Goal: Task Accomplishment & Management: Complete application form

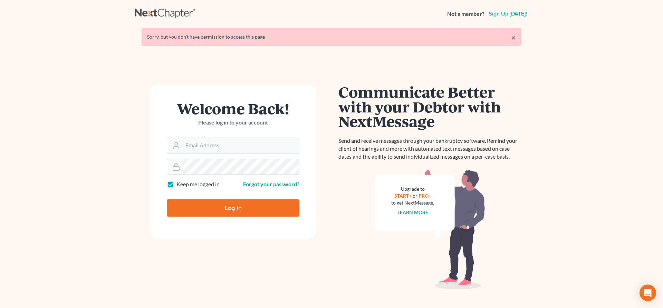
type input "lrubin@pennlawyer.com"
type input "Thinking..."
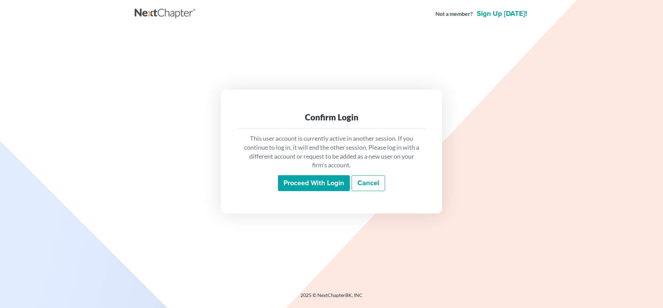
click at [322, 184] on input "Proceed with login" at bounding box center [314, 183] width 72 height 16
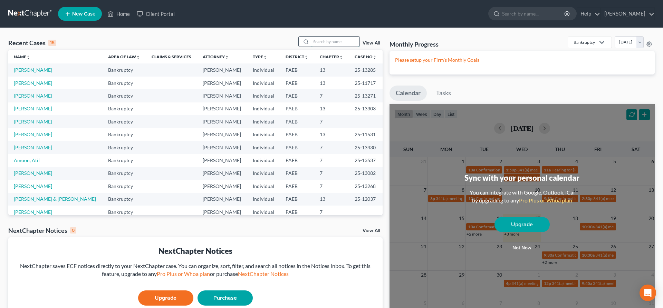
click at [312, 45] on input "search" at bounding box center [335, 42] width 48 height 10
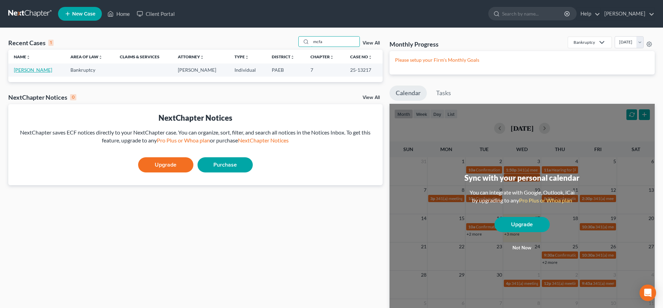
type input "mcfa"
click at [42, 72] on link "[PERSON_NAME]" at bounding box center [33, 70] width 38 height 6
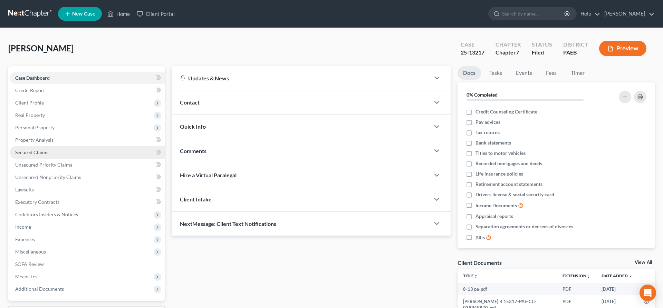
click at [50, 151] on link "Secured Claims" at bounding box center [87, 152] width 155 height 12
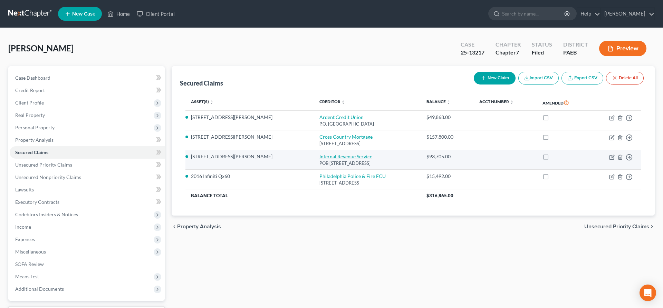
click at [320, 158] on link "Internal Revenue Service" at bounding box center [346, 157] width 53 height 6
select select "39"
select select "4"
select select "3"
select select "0"
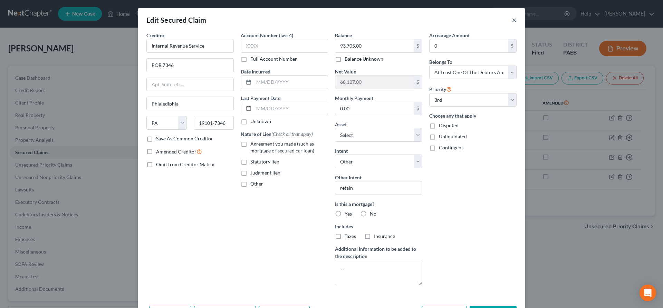
click at [513, 19] on button "×" at bounding box center [514, 20] width 5 height 8
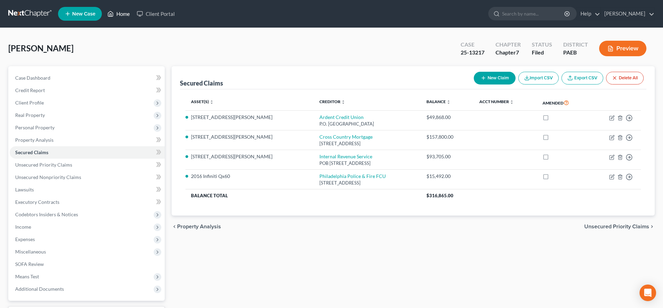
click at [126, 11] on link "Home" at bounding box center [118, 14] width 29 height 12
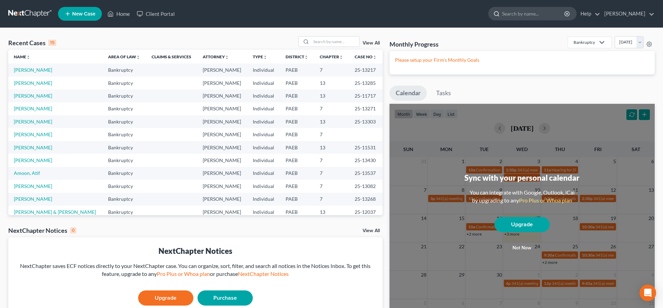
click at [514, 12] on input "search" at bounding box center [533, 13] width 63 height 13
click at [615, 29] on div "Recent Cases 15 View All Name unfold_more expand_more expand_less Area of Law u…" at bounding box center [331, 188] width 663 height 320
click at [321, 39] on input "search" at bounding box center [335, 42] width 48 height 10
type input "[PERSON_NAME]"
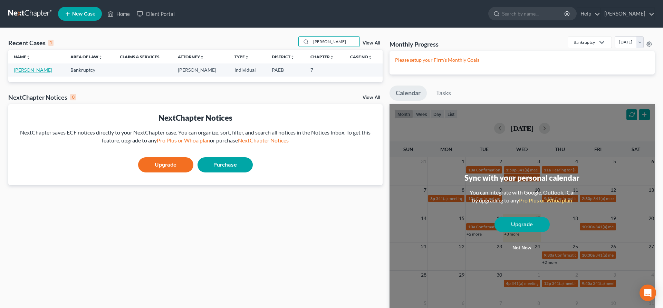
click at [17, 68] on link "[PERSON_NAME]" at bounding box center [33, 70] width 38 height 6
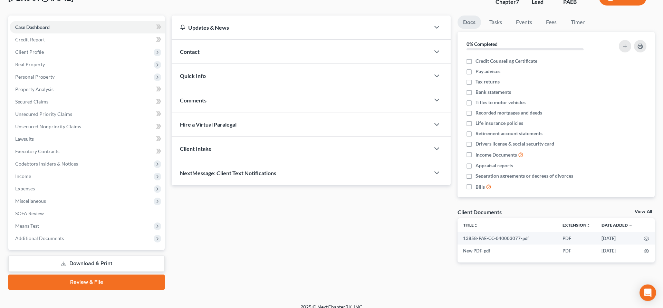
scroll to position [58, 0]
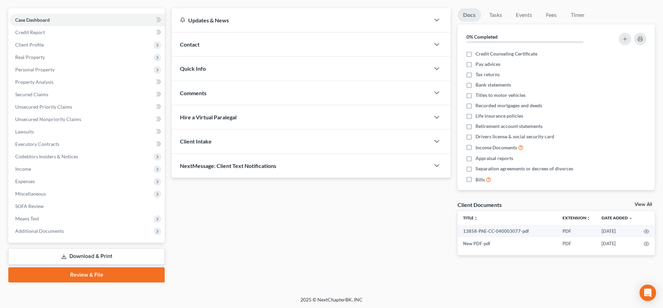
click at [69, 256] on link "Download & Print" at bounding box center [86, 257] width 156 height 16
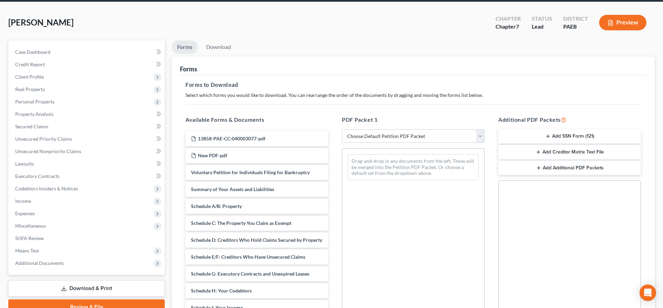
scroll to position [70, 0]
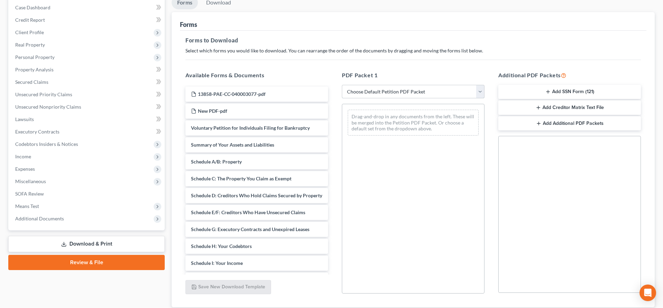
select select "5"
click option "lsr" at bounding box center [0, 0] width 0 height 0
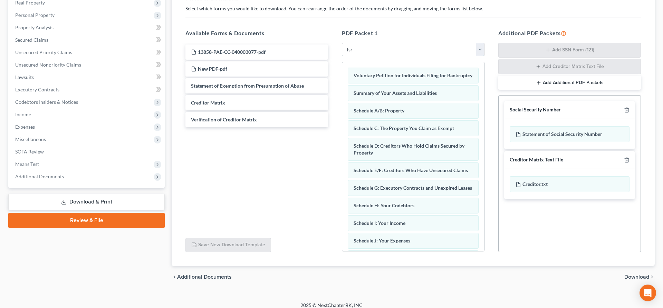
scroll to position [118, 0]
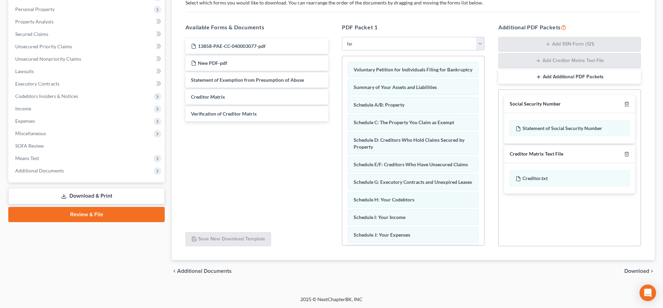
click at [635, 269] on span "Download" at bounding box center [637, 272] width 25 height 6
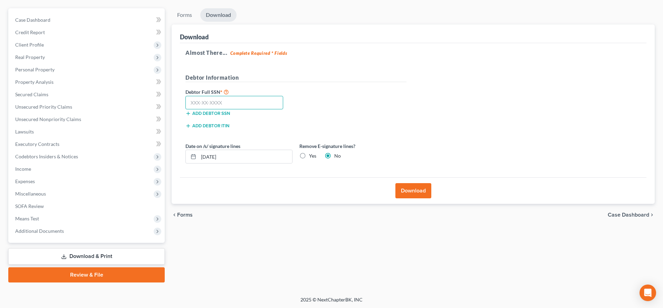
drag, startPoint x: 200, startPoint y: 102, endPoint x: 215, endPoint y: 83, distance: 24.4
click at [200, 102] on input "text" at bounding box center [234, 103] width 98 height 14
type input "167-62-2895"
click at [422, 191] on button "Download" at bounding box center [413, 190] width 36 height 15
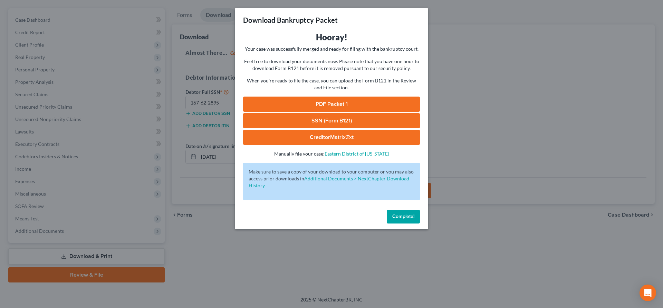
click at [330, 100] on link "PDF Packet 1" at bounding box center [331, 104] width 177 height 15
click at [336, 119] on link "SSN (Form B121)" at bounding box center [331, 120] width 177 height 15
click at [401, 214] on span "Complete!" at bounding box center [403, 217] width 22 height 6
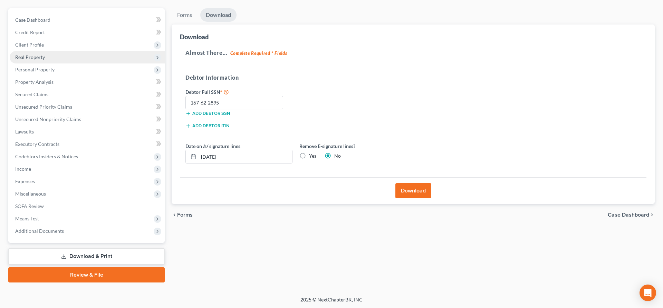
click at [44, 58] on span "Real Property" at bounding box center [30, 57] width 30 height 6
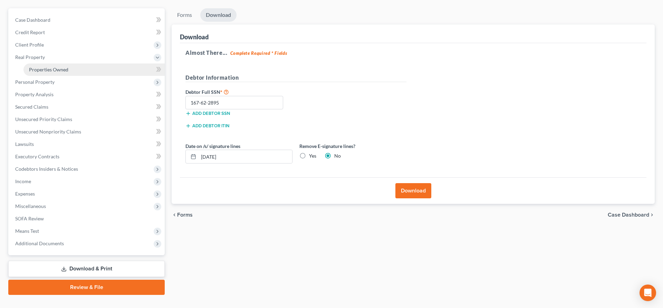
click at [49, 72] on span "Properties Owned" at bounding box center [48, 70] width 39 height 6
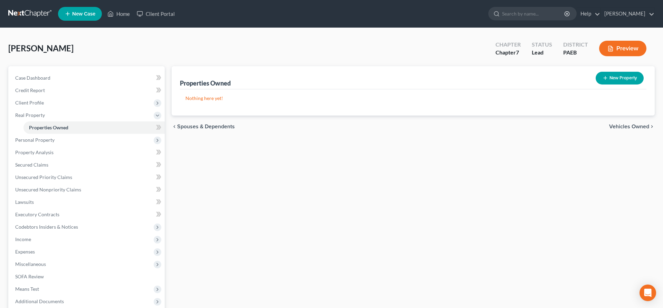
click at [619, 78] on button "New Property" at bounding box center [620, 78] width 48 height 13
select select "39"
select select "0"
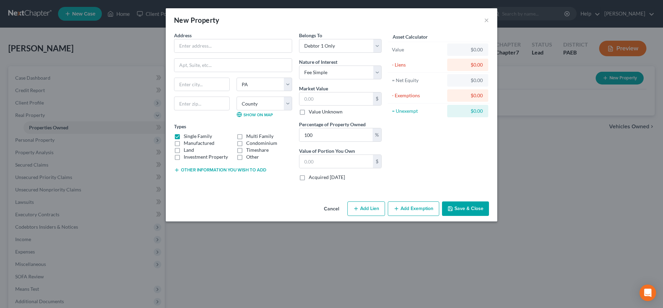
click at [410, 211] on button "Add Exemption" at bounding box center [413, 209] width 51 height 15
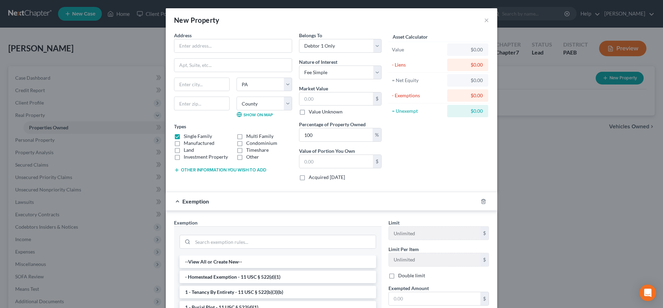
scroll to position [70, 0]
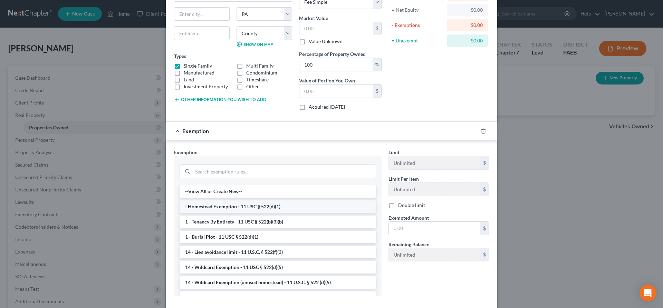
click at [227, 209] on li "- Homestead Exemption - 11 USC § 522(d)(1)" at bounding box center [278, 207] width 197 height 12
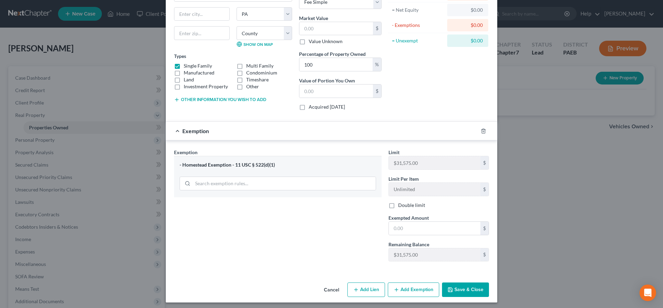
click at [524, 76] on div "New Property × Address * State [US_STATE][GEOGRAPHIC_DATA] [GEOGRAPHIC_DATA] [G…" at bounding box center [331, 154] width 663 height 308
click at [330, 290] on button "Cancel" at bounding box center [331, 291] width 26 height 14
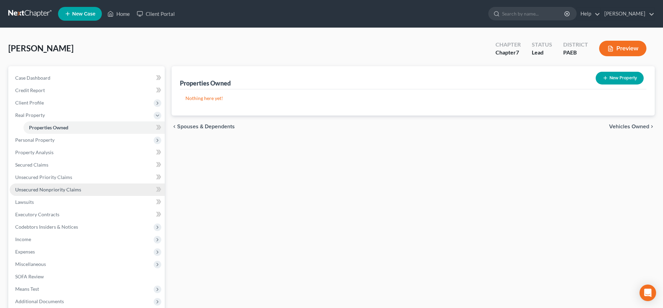
click at [37, 189] on span "Unsecured Nonpriority Claims" at bounding box center [48, 190] width 66 height 6
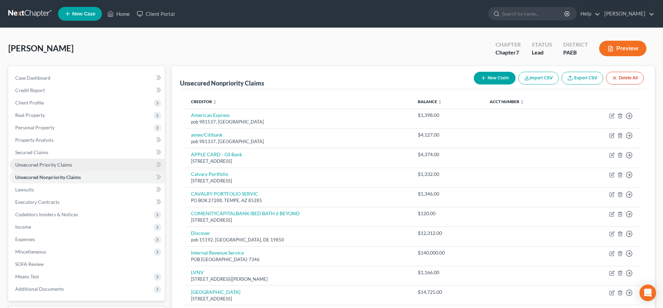
click at [47, 164] on span "Unsecured Priority Claims" at bounding box center [43, 165] width 57 height 6
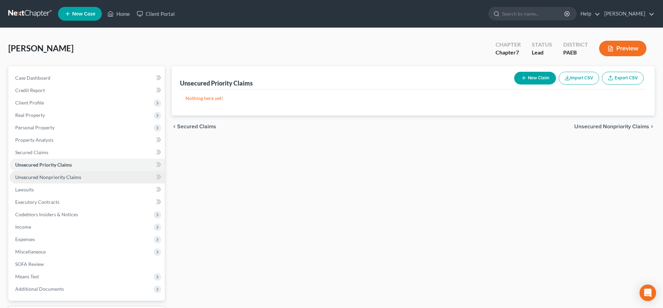
click at [51, 175] on span "Unsecured Nonpriority Claims" at bounding box center [48, 177] width 66 height 6
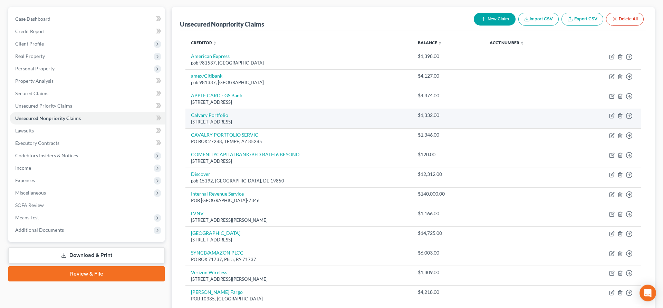
scroll to position [70, 0]
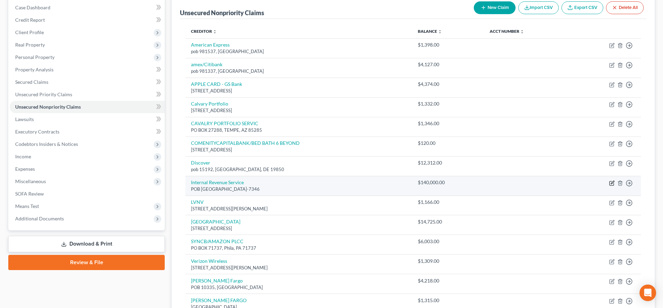
click at [611, 183] on icon "button" at bounding box center [612, 184] width 6 height 6
select select "39"
select select "0"
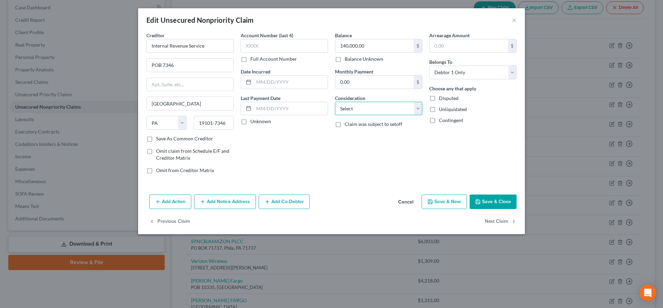
select select "7"
click option "Income Taxes" at bounding box center [0, 0] width 0 height 0
click at [485, 203] on button "Save & Close" at bounding box center [493, 202] width 47 height 15
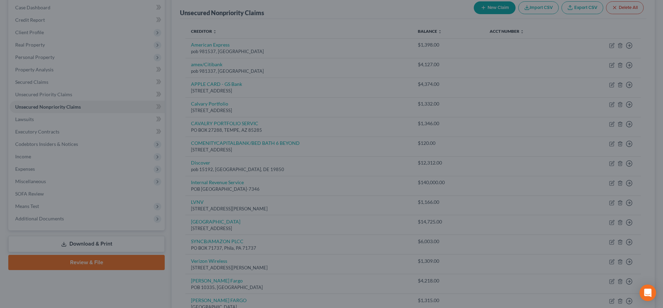
type input "0"
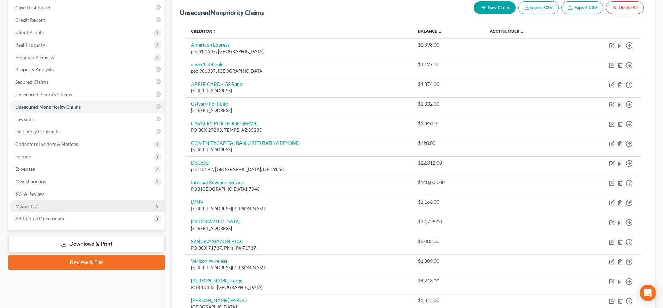
click at [42, 204] on span "Means Test" at bounding box center [87, 206] width 155 height 12
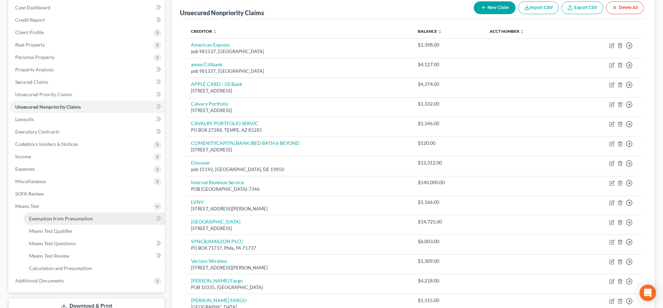
click at [62, 215] on link "Exemption from Presumption" at bounding box center [93, 219] width 141 height 12
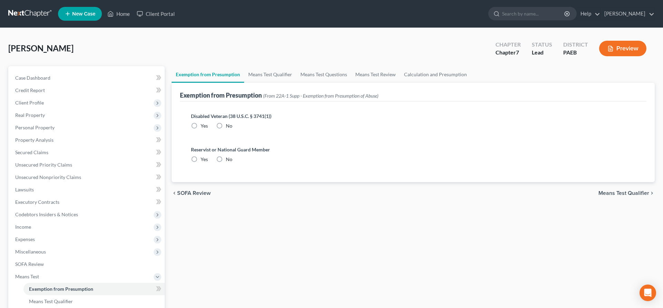
click at [226, 125] on label "No" at bounding box center [229, 126] width 7 height 7
click at [229, 125] on input "No" at bounding box center [231, 125] width 4 height 4
radio input "true"
click at [226, 160] on label "No" at bounding box center [229, 159] width 7 height 7
click at [229, 160] on input "No" at bounding box center [231, 158] width 4 height 4
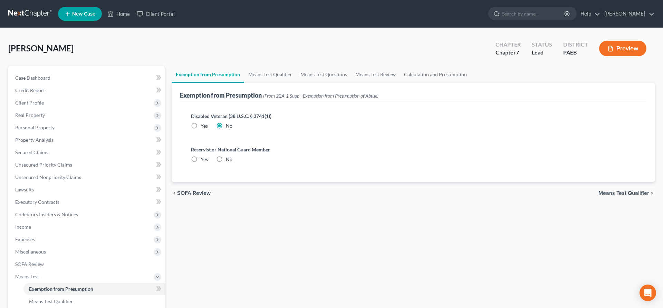
radio input "true"
click at [618, 192] on span "Means Test Qualifier" at bounding box center [624, 194] width 51 height 6
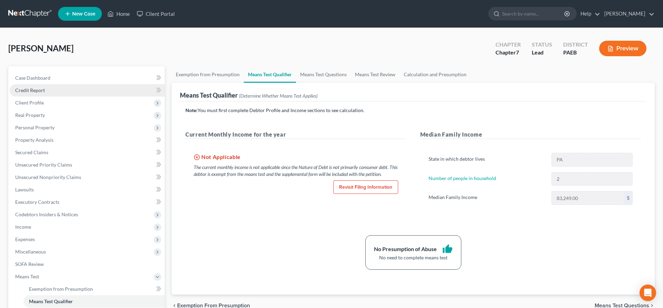
click at [53, 88] on link "Credit Report" at bounding box center [87, 90] width 155 height 12
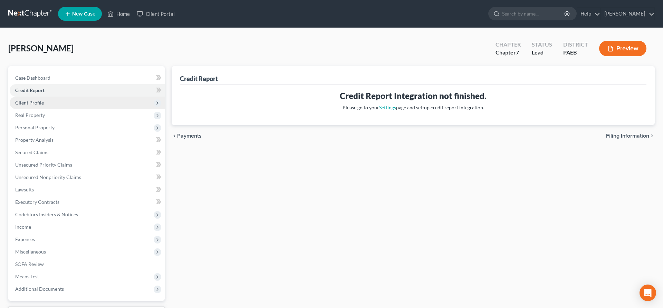
click at [38, 102] on span "Client Profile" at bounding box center [29, 103] width 29 height 6
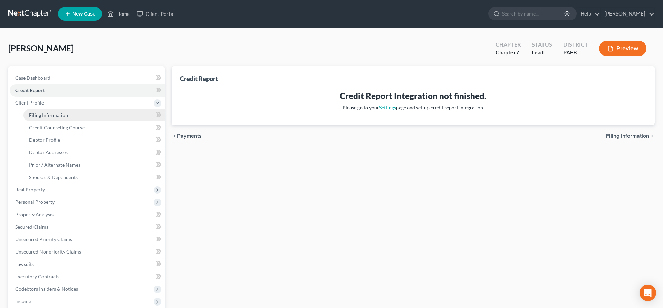
click at [49, 115] on span "Filing Information" at bounding box center [48, 115] width 39 height 6
select select "2"
select select "0"
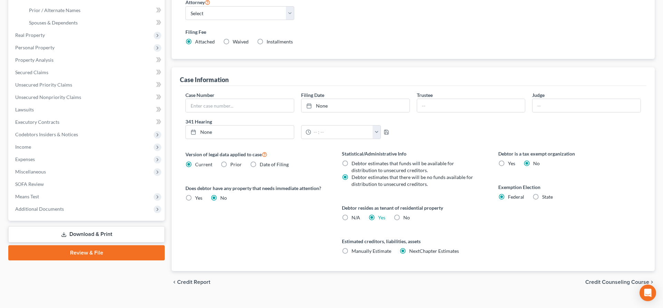
scroll to position [166, 0]
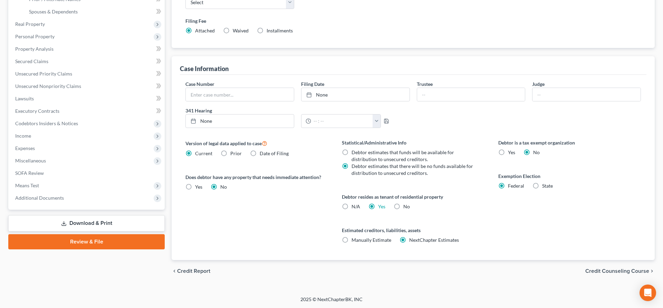
click at [610, 271] on span "Credit Counseling Course" at bounding box center [617, 272] width 64 height 6
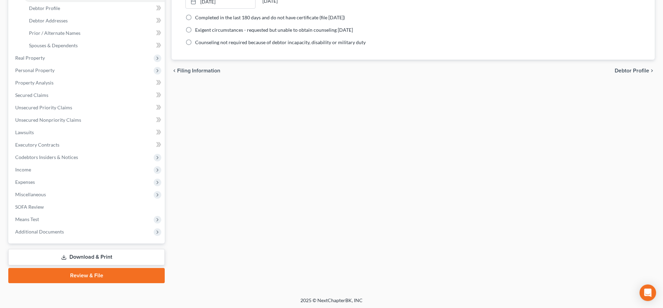
scroll to position [27, 0]
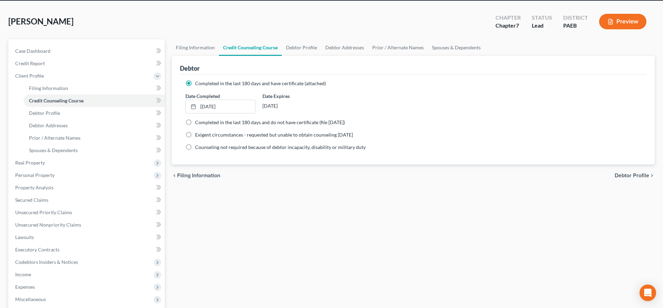
click at [636, 173] on span "Debtor Profile" at bounding box center [632, 176] width 35 height 6
select select "0"
select select "1"
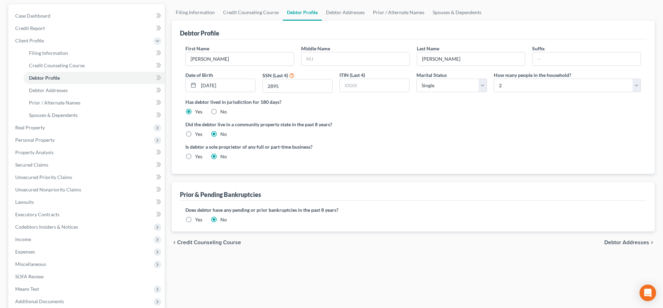
scroll to position [70, 0]
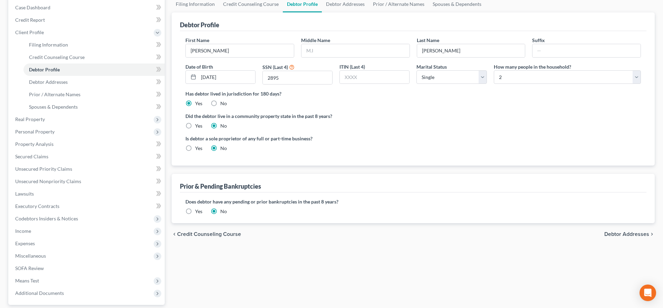
click at [631, 232] on span "Debtor Addresses" at bounding box center [626, 235] width 45 height 6
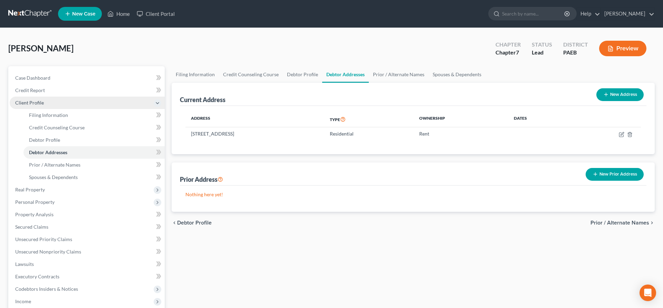
click at [40, 104] on span "Client Profile" at bounding box center [29, 103] width 29 height 6
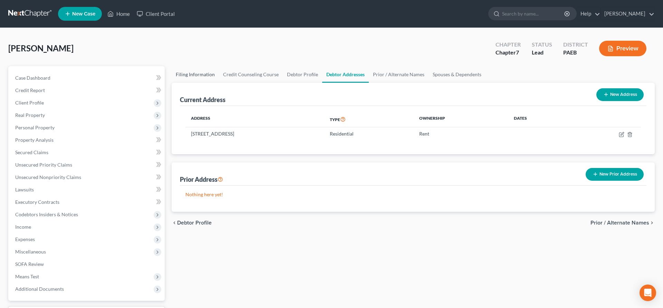
click at [187, 73] on link "Filing Information" at bounding box center [195, 74] width 47 height 17
select select "2"
select select "0"
select select "67"
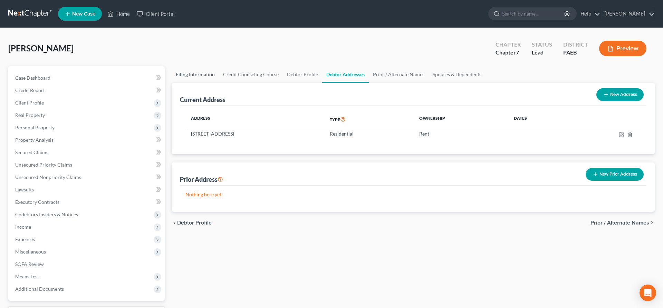
select select "0"
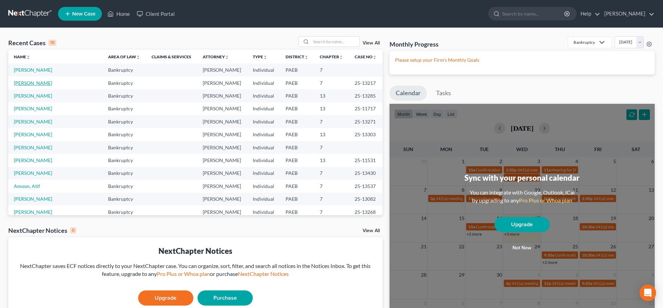
click at [41, 83] on link "[PERSON_NAME]" at bounding box center [33, 83] width 38 height 6
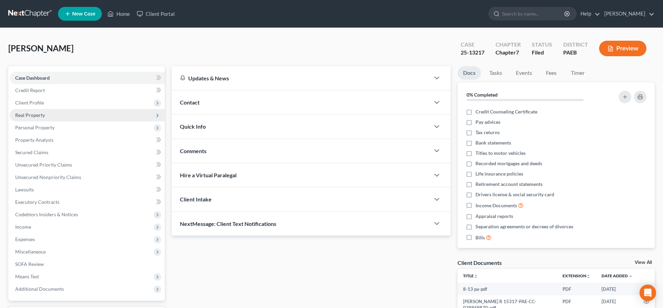
click at [39, 113] on span "Real Property" at bounding box center [30, 115] width 30 height 6
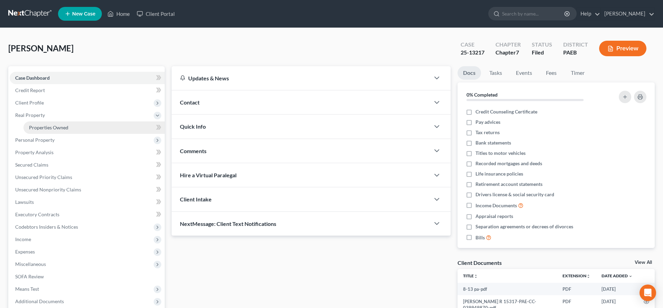
click at [56, 130] on span "Properties Owned" at bounding box center [48, 128] width 39 height 6
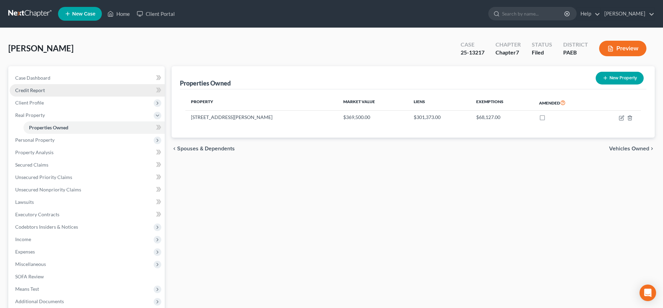
click at [41, 87] on span "Credit Report" at bounding box center [30, 90] width 30 height 6
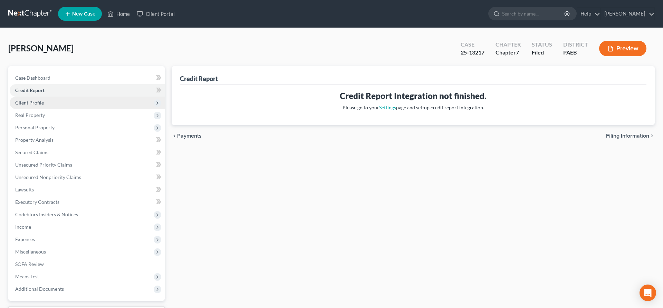
click at [37, 101] on span "Client Profile" at bounding box center [29, 103] width 29 height 6
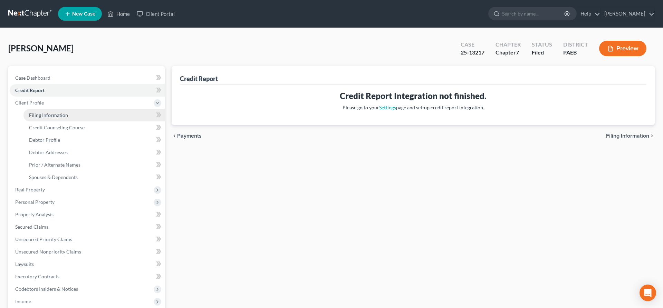
click at [69, 114] on link "Filing Information" at bounding box center [93, 115] width 141 height 12
select select "1"
select select "0"
select select "39"
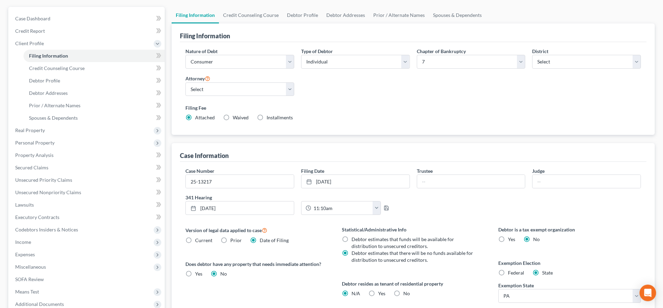
scroll to position [106, 0]
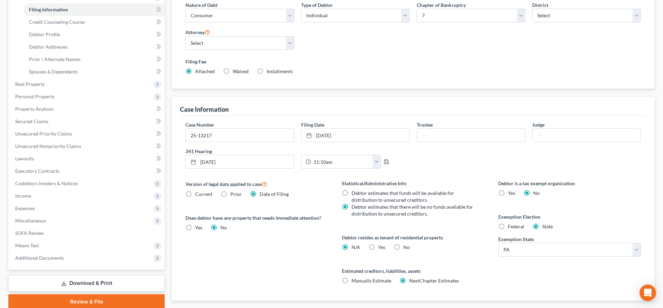
click at [507, 229] on div "Federal" at bounding box center [511, 226] width 26 height 7
click at [508, 229] on label "Federal" at bounding box center [516, 226] width 16 height 7
click at [511, 228] on input "Federal" at bounding box center [513, 225] width 4 height 4
radio input "true"
radio input "false"
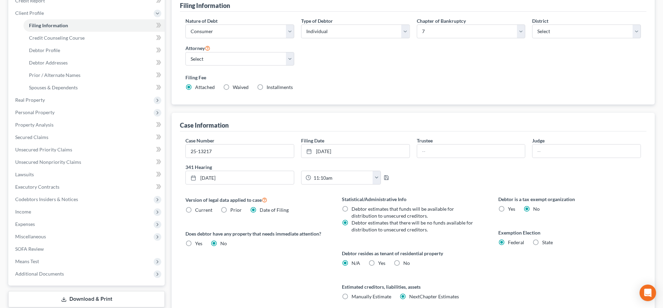
scroll to position [41, 0]
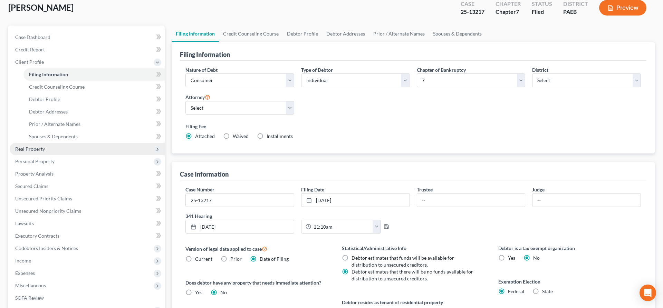
click at [37, 150] on span "Real Property" at bounding box center [30, 149] width 30 height 6
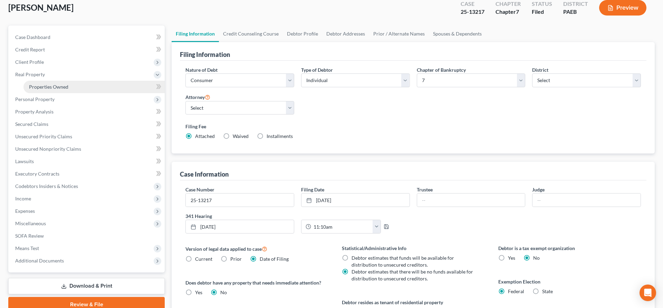
click at [57, 82] on link "Properties Owned" at bounding box center [93, 87] width 141 height 12
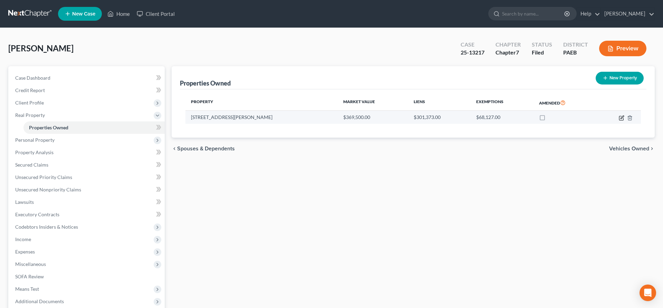
click at [623, 120] on icon "button" at bounding box center [622, 118] width 6 height 6
select select "39"
select select "3"
select select "0"
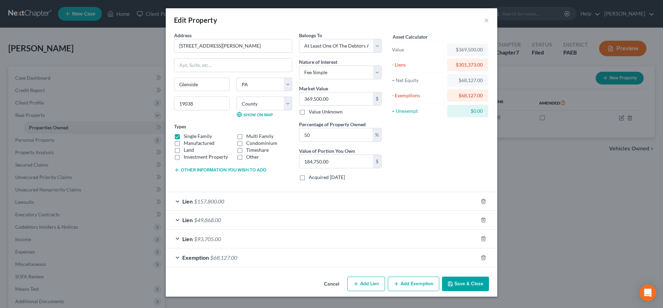
click at [196, 237] on span "$93,705.00" at bounding box center [207, 239] width 27 height 7
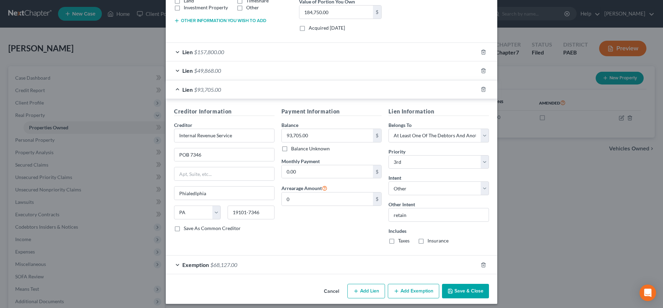
scroll to position [154, 0]
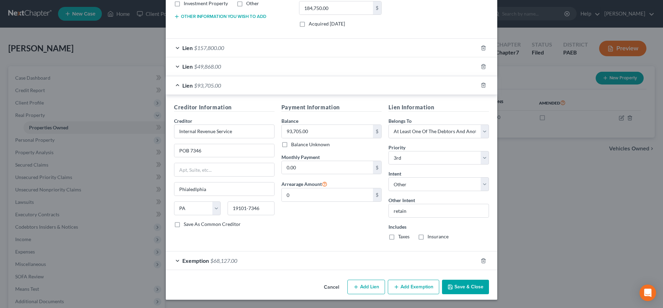
click at [310, 226] on div "Payment Information Balance 93,705.00 $ Balance Unknown Balance Undetermined 93…" at bounding box center [331, 174] width 107 height 143
drag, startPoint x: 309, startPoint y: 128, endPoint x: 308, endPoint y: 134, distance: 6.6
click at [308, 134] on input "93,705.00" at bounding box center [328, 131] width 92 height 13
click at [303, 247] on div "Creditor Information Creditor * Internal Revenue Service POB 7346 Phialedlphia …" at bounding box center [332, 173] width 332 height 157
drag, startPoint x: 317, startPoint y: 132, endPoint x: 331, endPoint y: 129, distance: 14.4
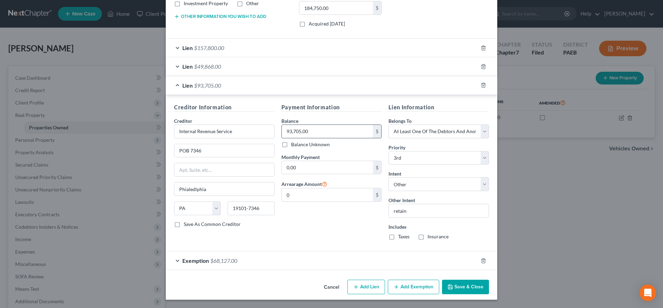
click at [331, 129] on input "93,705.00" at bounding box center [328, 131] width 92 height 13
type input "76,575"
click at [313, 168] on input "0.00" at bounding box center [328, 167] width 92 height 13
click at [470, 286] on button "Save & Close" at bounding box center [465, 287] width 47 height 15
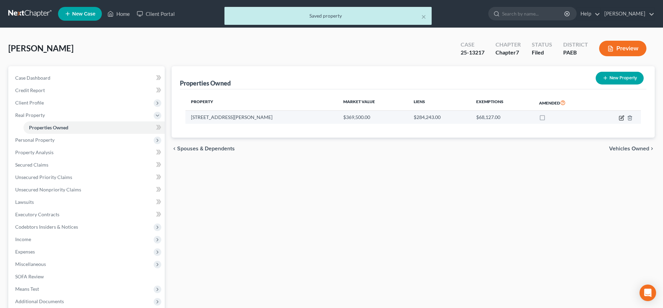
click at [619, 120] on icon "button" at bounding box center [622, 118] width 6 height 6
select select "39"
select select "45"
select select "3"
select select "0"
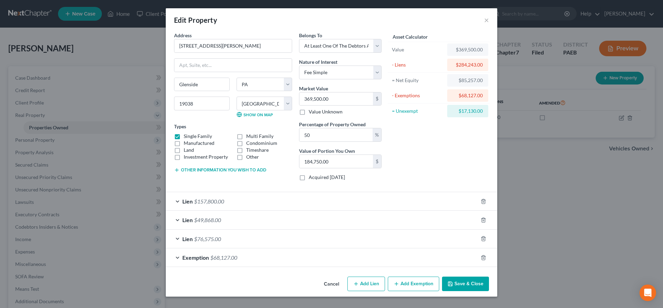
click at [239, 197] on div "Lien $157,800.00" at bounding box center [322, 201] width 312 height 18
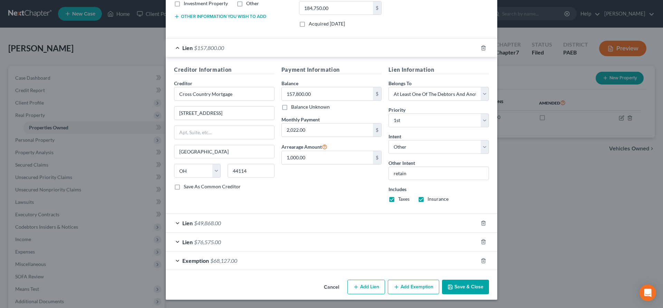
click at [343, 263] on div "Exemption $68,127.00" at bounding box center [322, 261] width 312 height 18
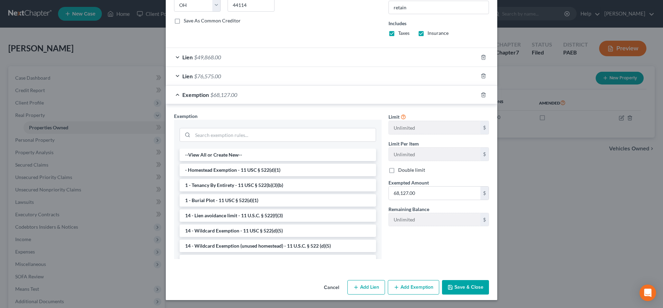
scroll to position [320, 0]
click at [281, 168] on li "- Homestead Exemption - 11 USC § 522(d)(1)" at bounding box center [278, 170] width 197 height 12
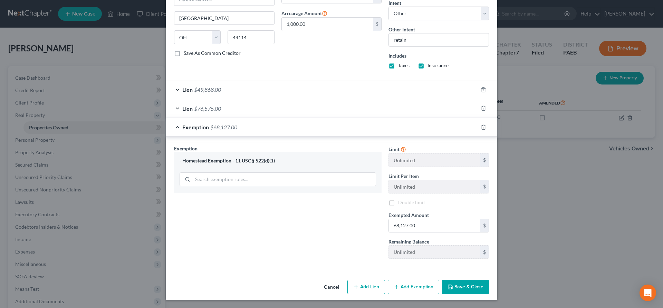
scroll to position [286, 0]
click at [422, 223] on input "68,127.00" at bounding box center [435, 225] width 92 height 13
type input "31,575"
drag, startPoint x: 350, startPoint y: 246, endPoint x: 372, endPoint y: 249, distance: 21.6
click at [350, 246] on div "Exemption Set must be selected for CA. Exemption * - Homestead Exemption - 11 U…" at bounding box center [278, 205] width 215 height 118
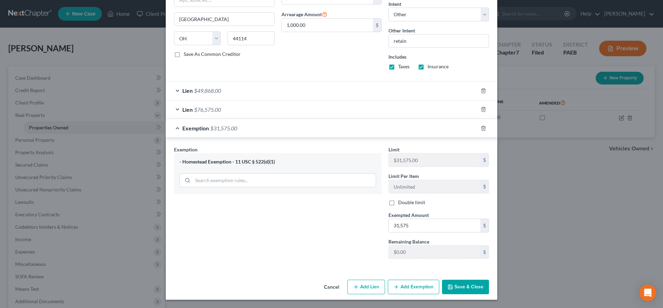
click at [466, 287] on button "Save & Close" at bounding box center [465, 287] width 47 height 15
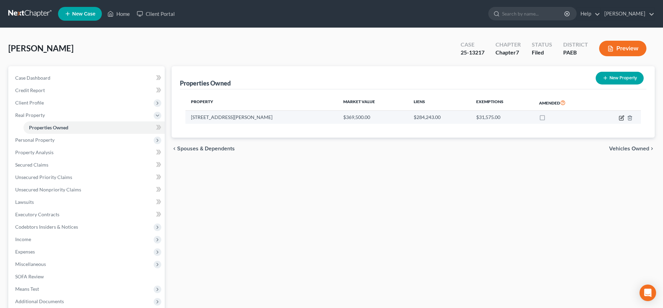
click at [620, 116] on icon "button" at bounding box center [621, 118] width 4 height 4
select select "39"
select select "45"
select select "3"
select select "0"
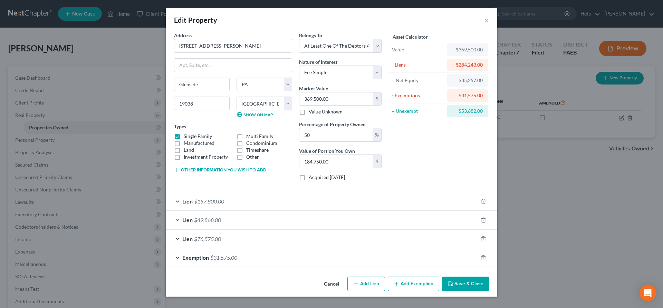
click at [465, 283] on button "Save & Close" at bounding box center [465, 284] width 47 height 15
